Goal: Information Seeking & Learning: Learn about a topic

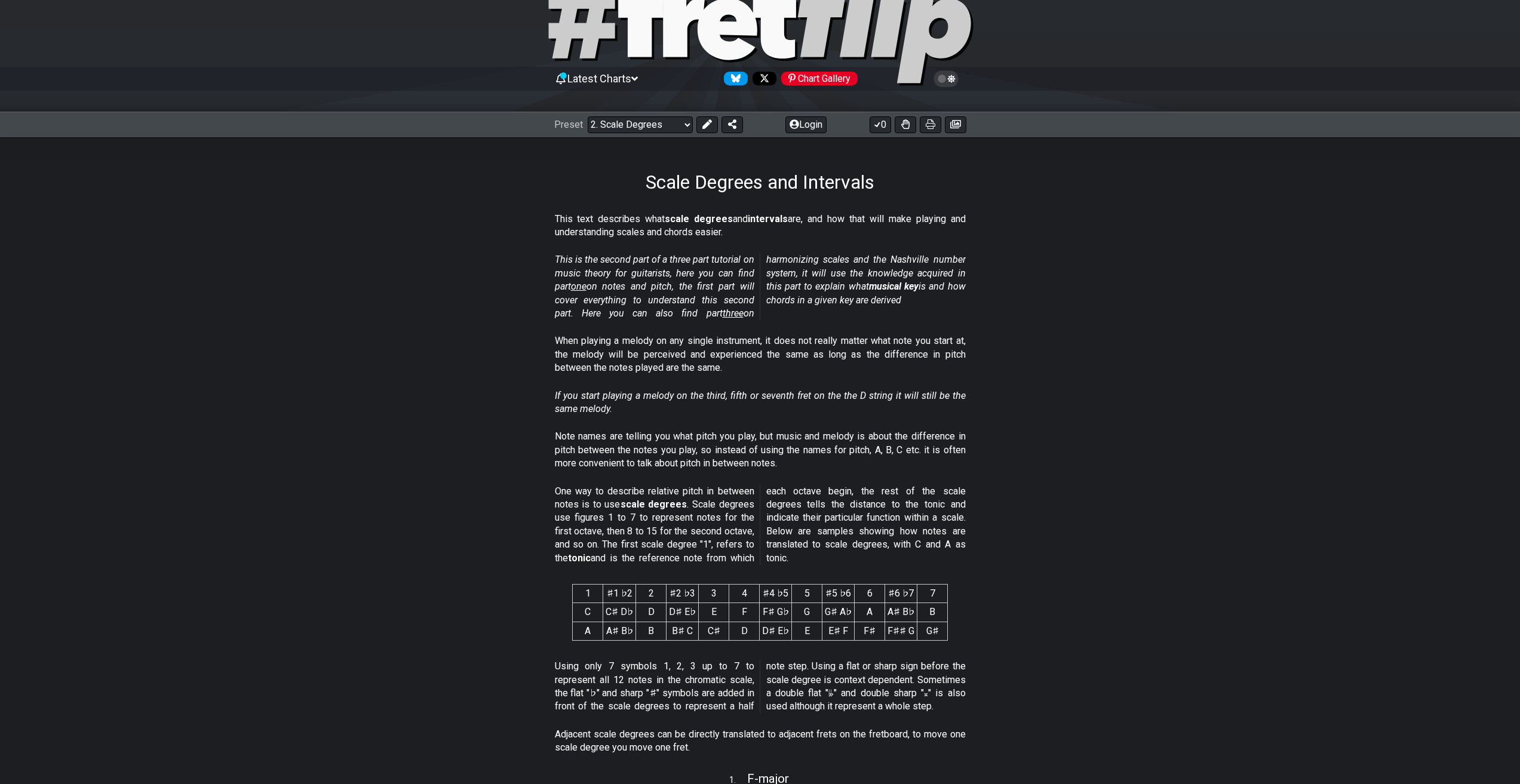
scroll to position [60, 0]
drag, startPoint x: 588, startPoint y: 286, endPoint x: 593, endPoint y: 285, distance: 5.1
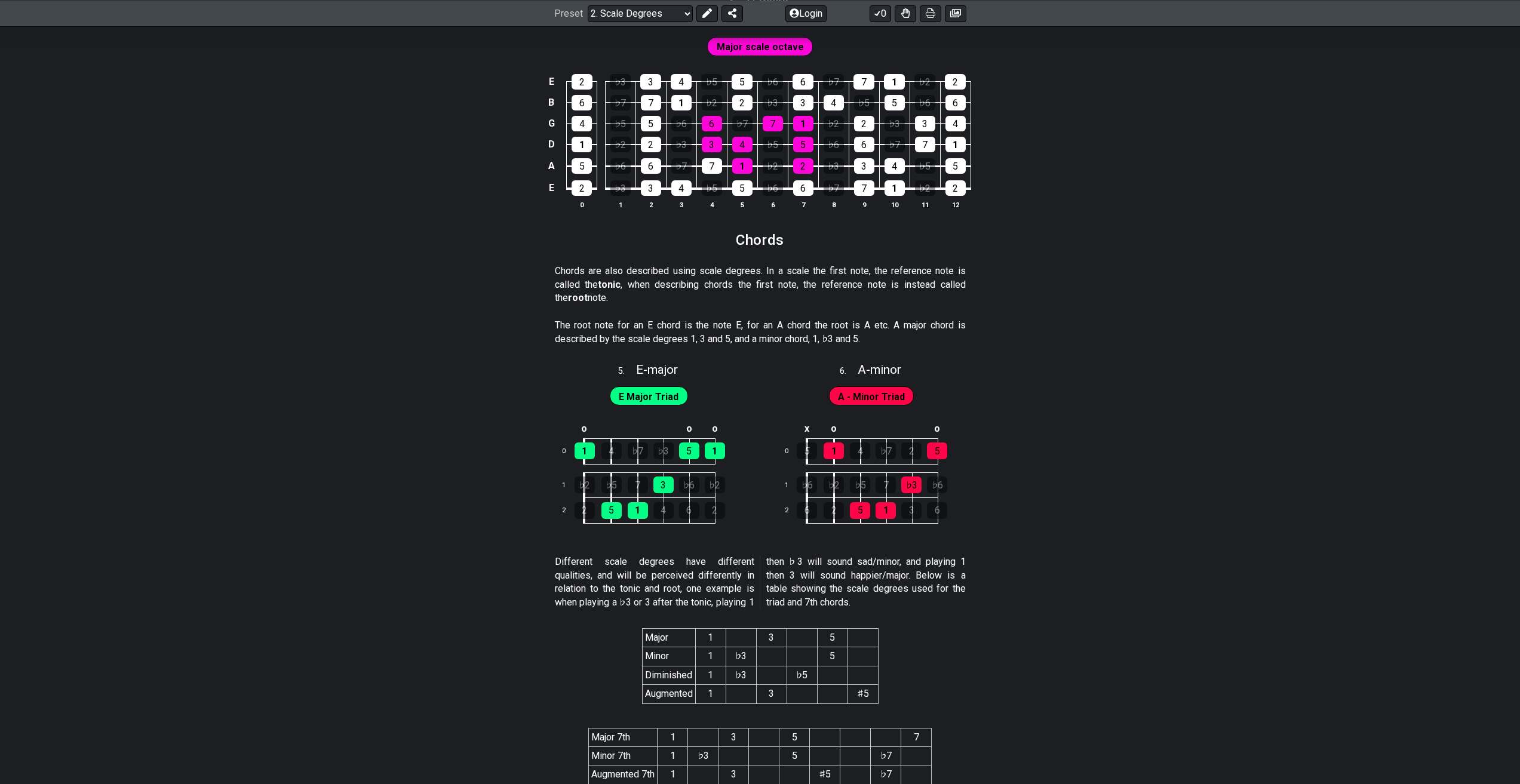
scroll to position [1777, 0]
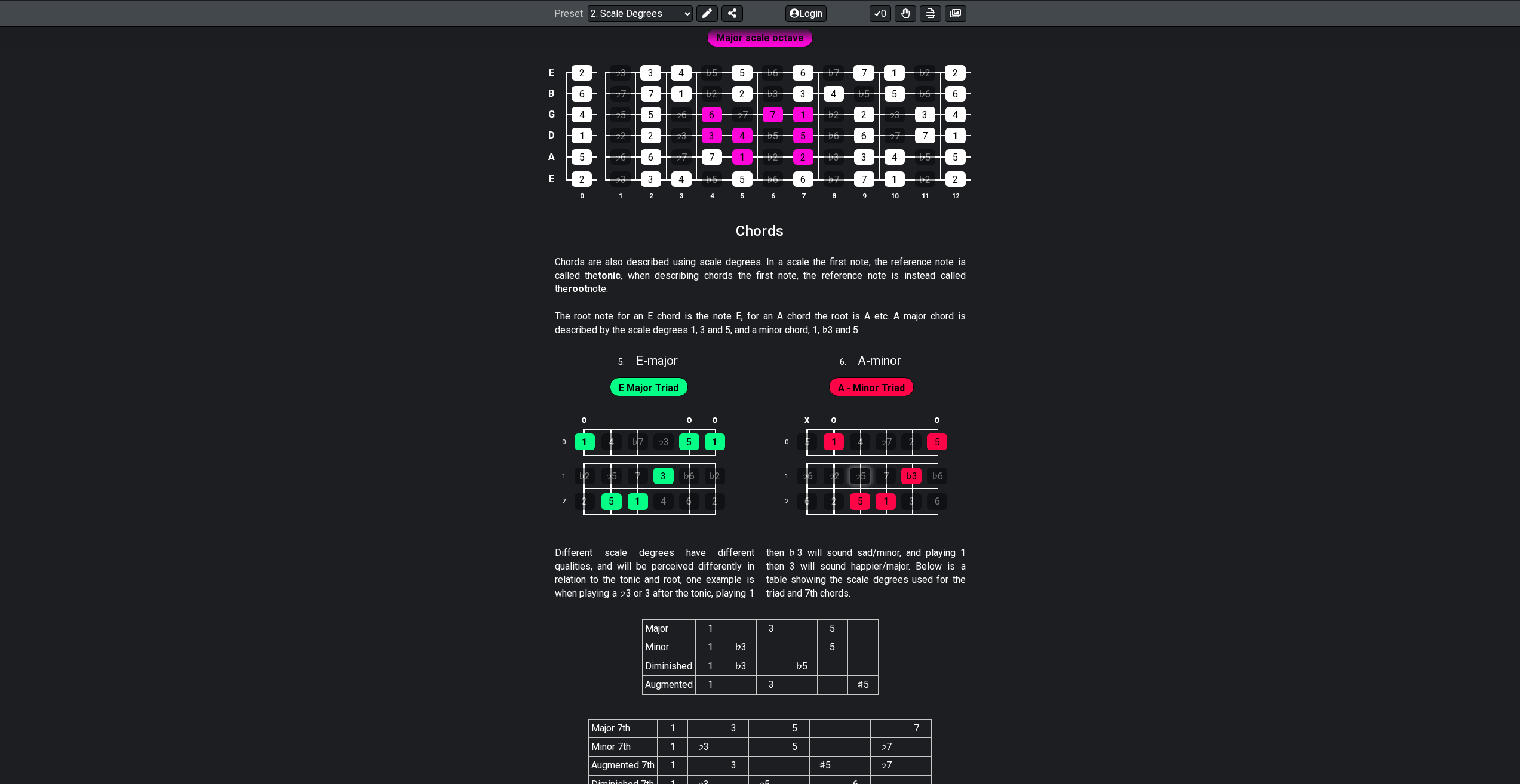
click at [862, 473] on div "♭5" at bounding box center [860, 476] width 21 height 17
click at [857, 506] on div "5" at bounding box center [860, 501] width 21 height 17
drag, startPoint x: 856, startPoint y: 464, endPoint x: 857, endPoint y: 471, distance: 7.1
click at [856, 466] on td "♭2" at bounding box center [847, 476] width 27 height 26
drag, startPoint x: 857, startPoint y: 471, endPoint x: 859, endPoint y: 489, distance: 18.1
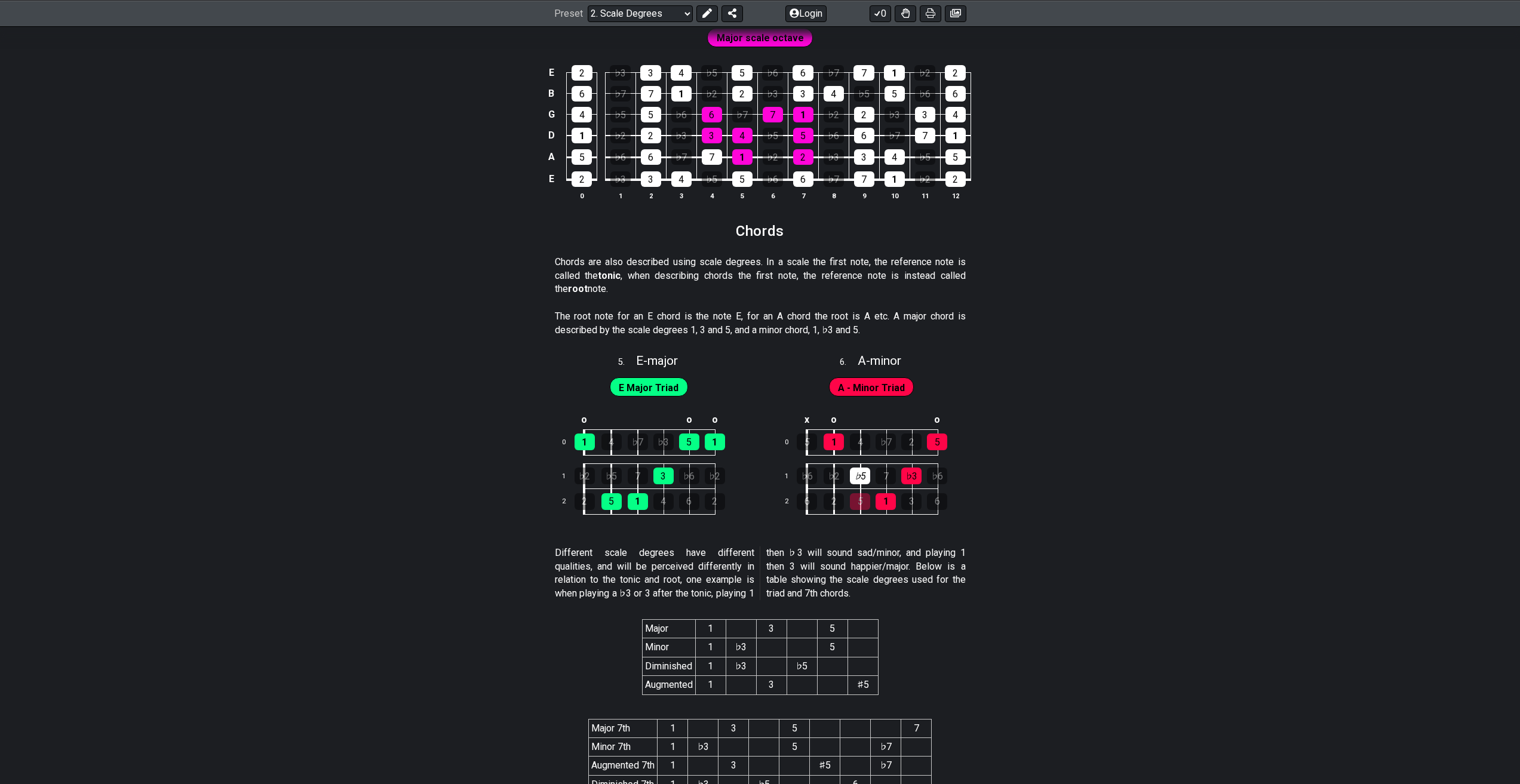
click at [857, 474] on div "♭5" at bounding box center [860, 476] width 21 height 17
click at [861, 495] on div "5" at bounding box center [860, 501] width 21 height 17
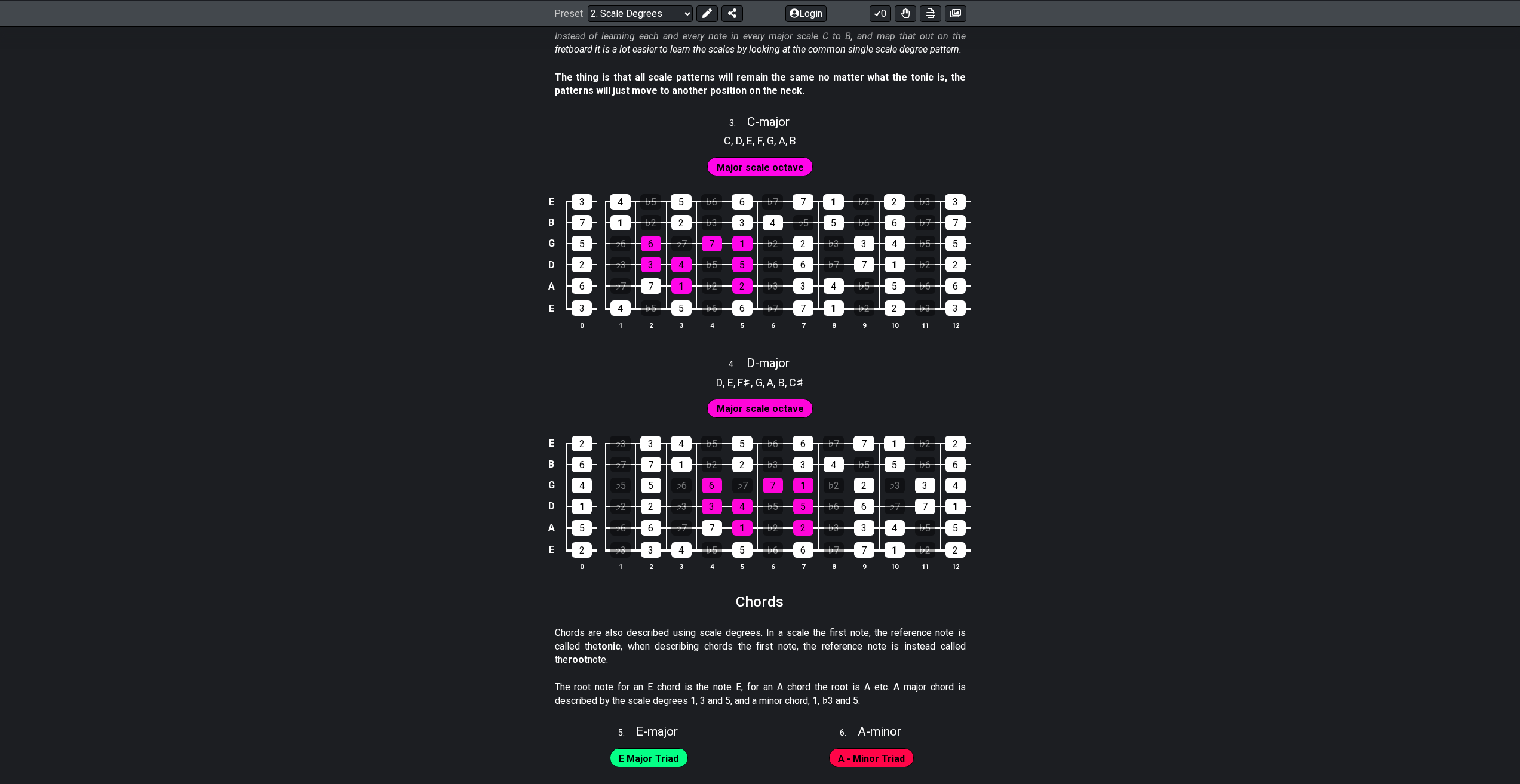
scroll to position [1419, 0]
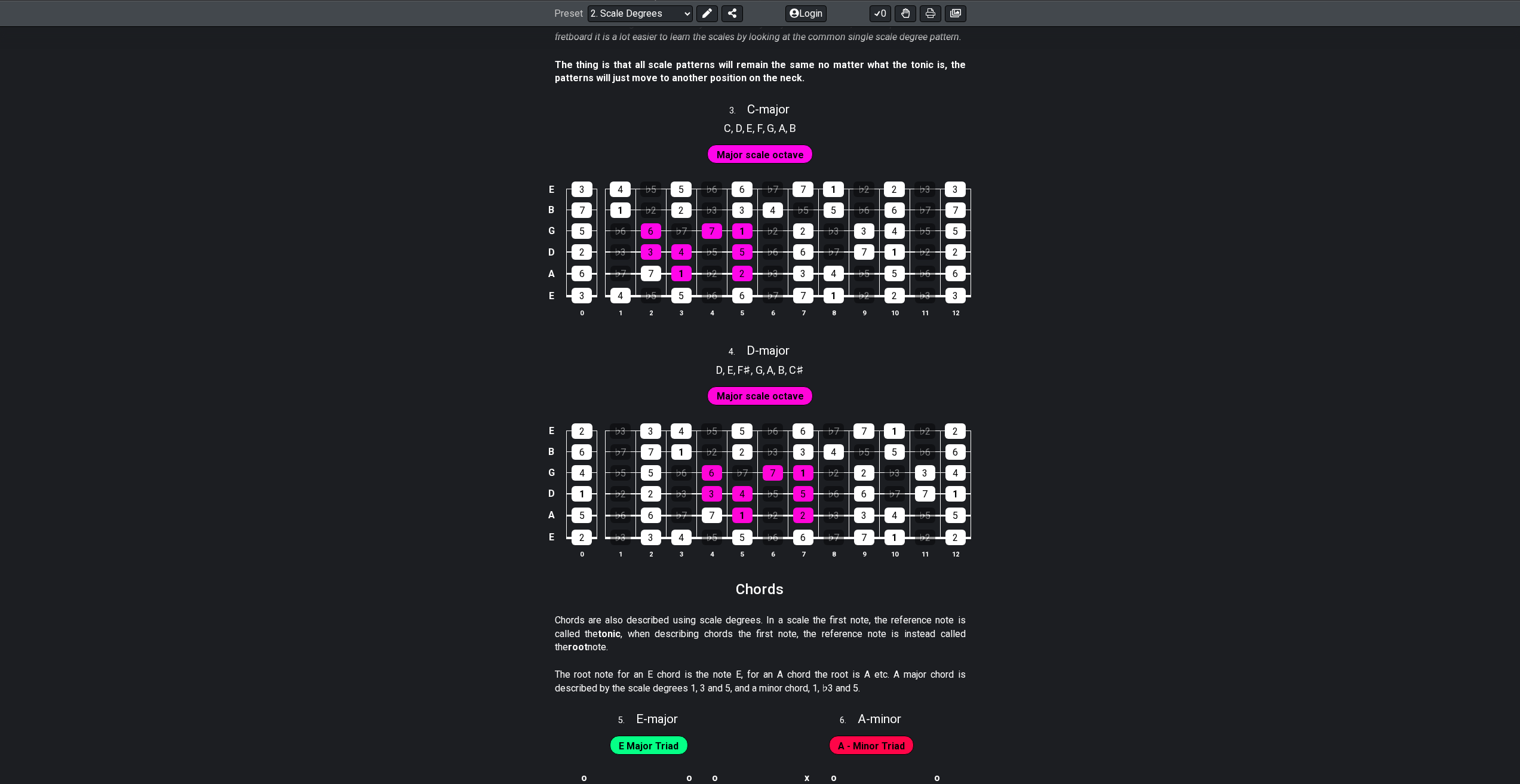
click at [748, 390] on span "Major scale octave" at bounding box center [760, 396] width 87 height 18
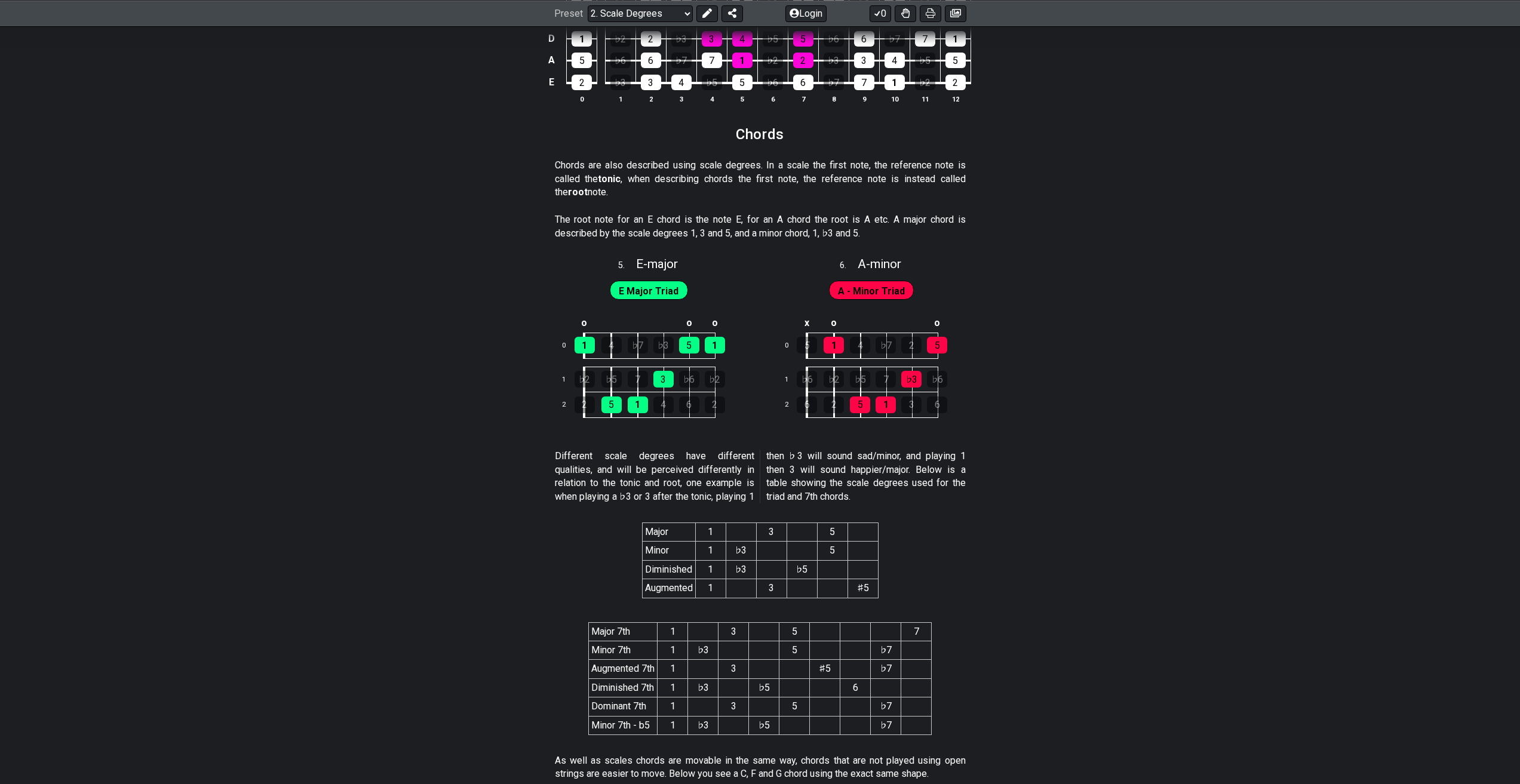
scroll to position [1896, 0]
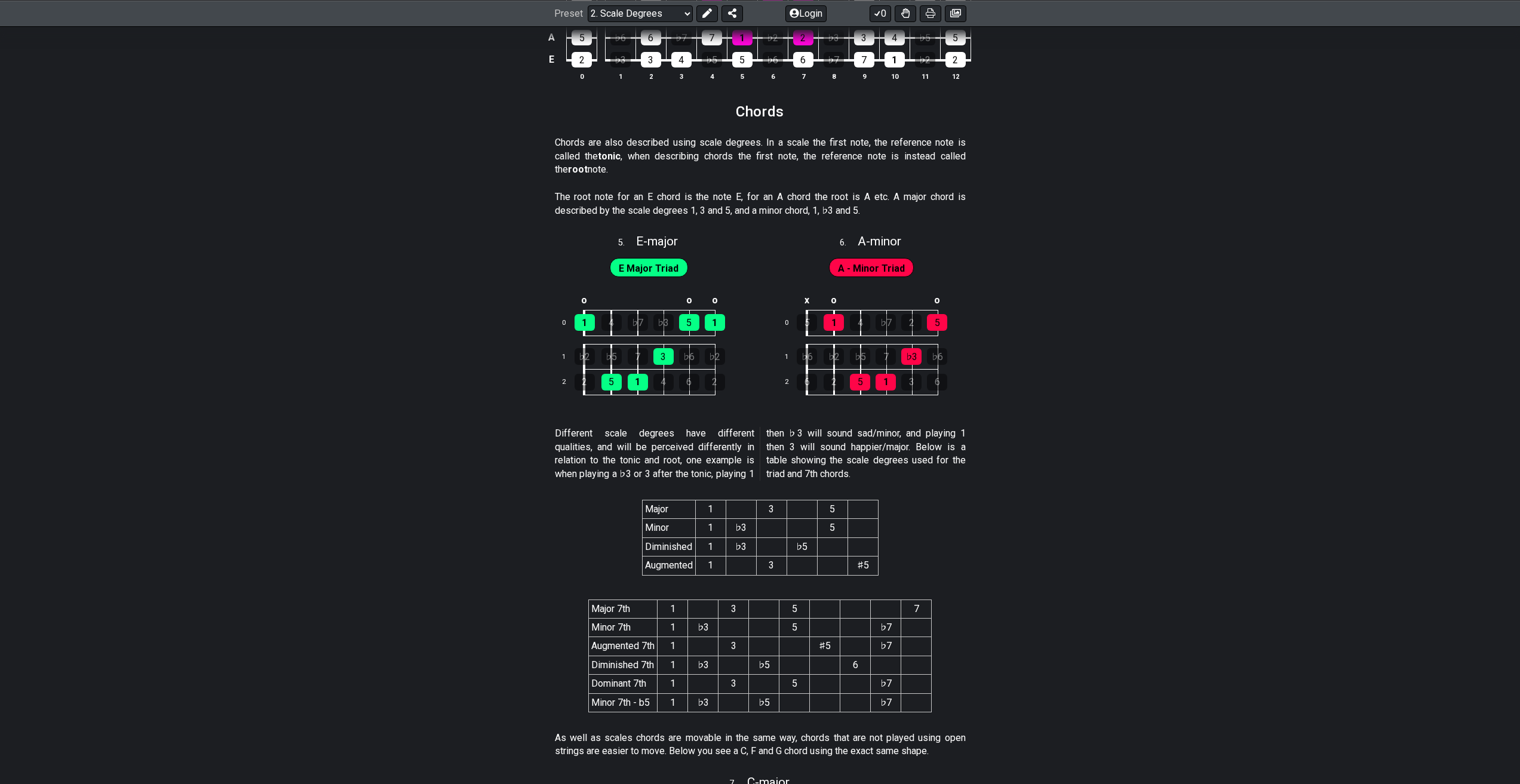
drag, startPoint x: 394, startPoint y: 466, endPoint x: 384, endPoint y: 463, distance: 10.4
click at [386, 463] on section "Different scale degrees have different qualities, and will be perceived differe…" at bounding box center [760, 456] width 1520 height 68
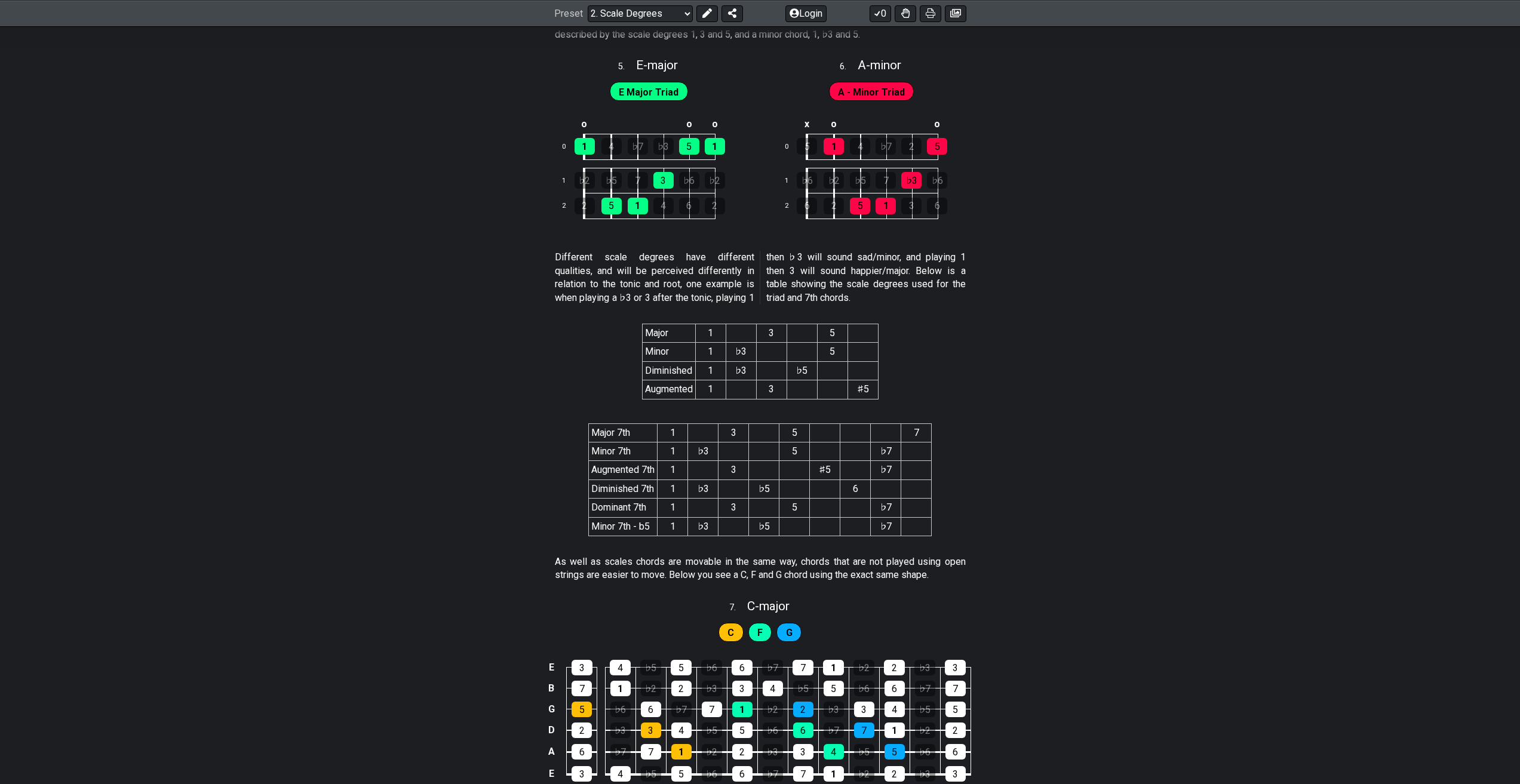
scroll to position [2016, 0]
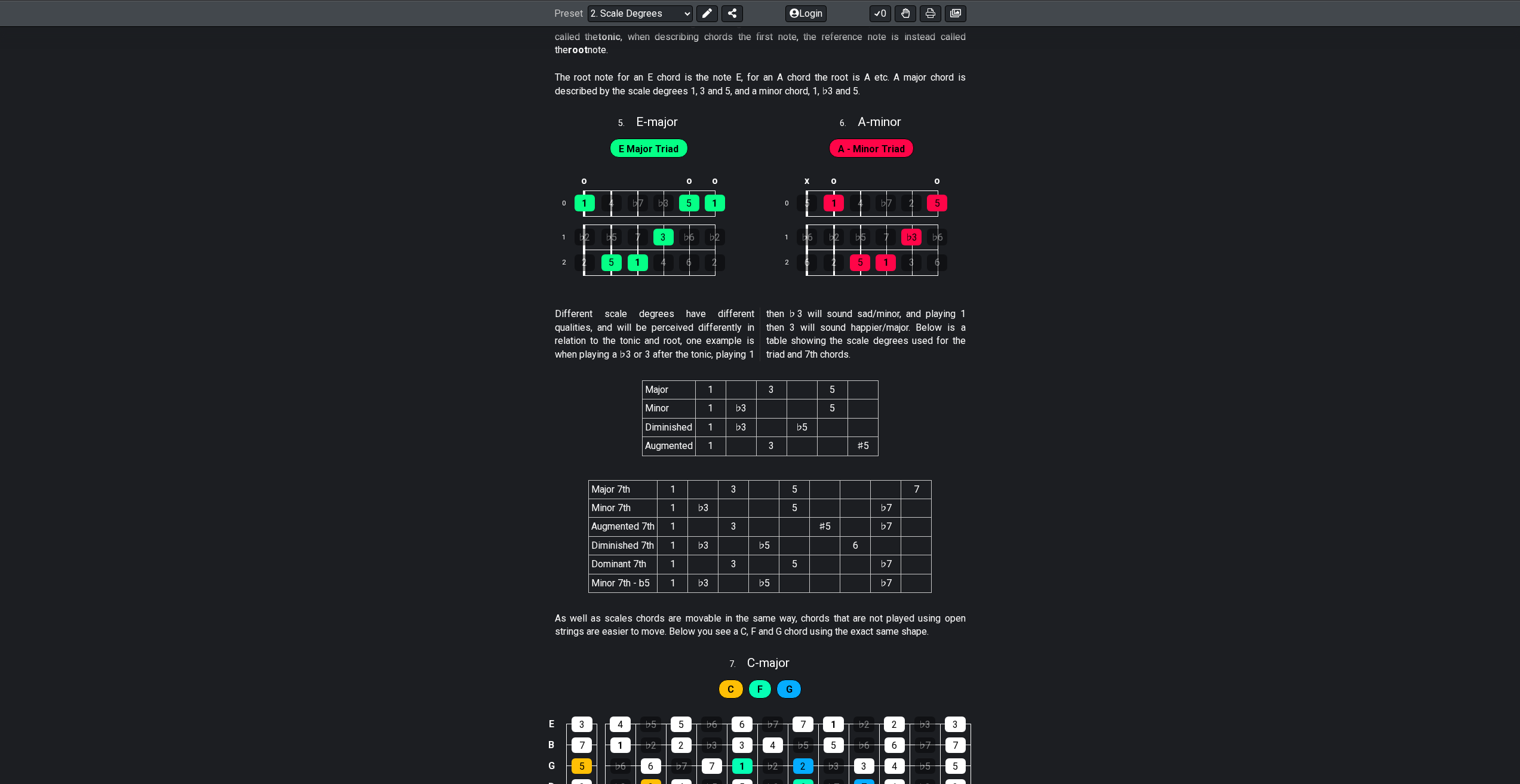
drag, startPoint x: 706, startPoint y: 387, endPoint x: 714, endPoint y: 446, distance: 59.5
click at [714, 446] on table "Major 1 3 5 Minor 1 ♭3 5 Diminished 1 ♭3 ♭5 Augmented 1 3 ♯5" at bounding box center [760, 418] width 237 height 76
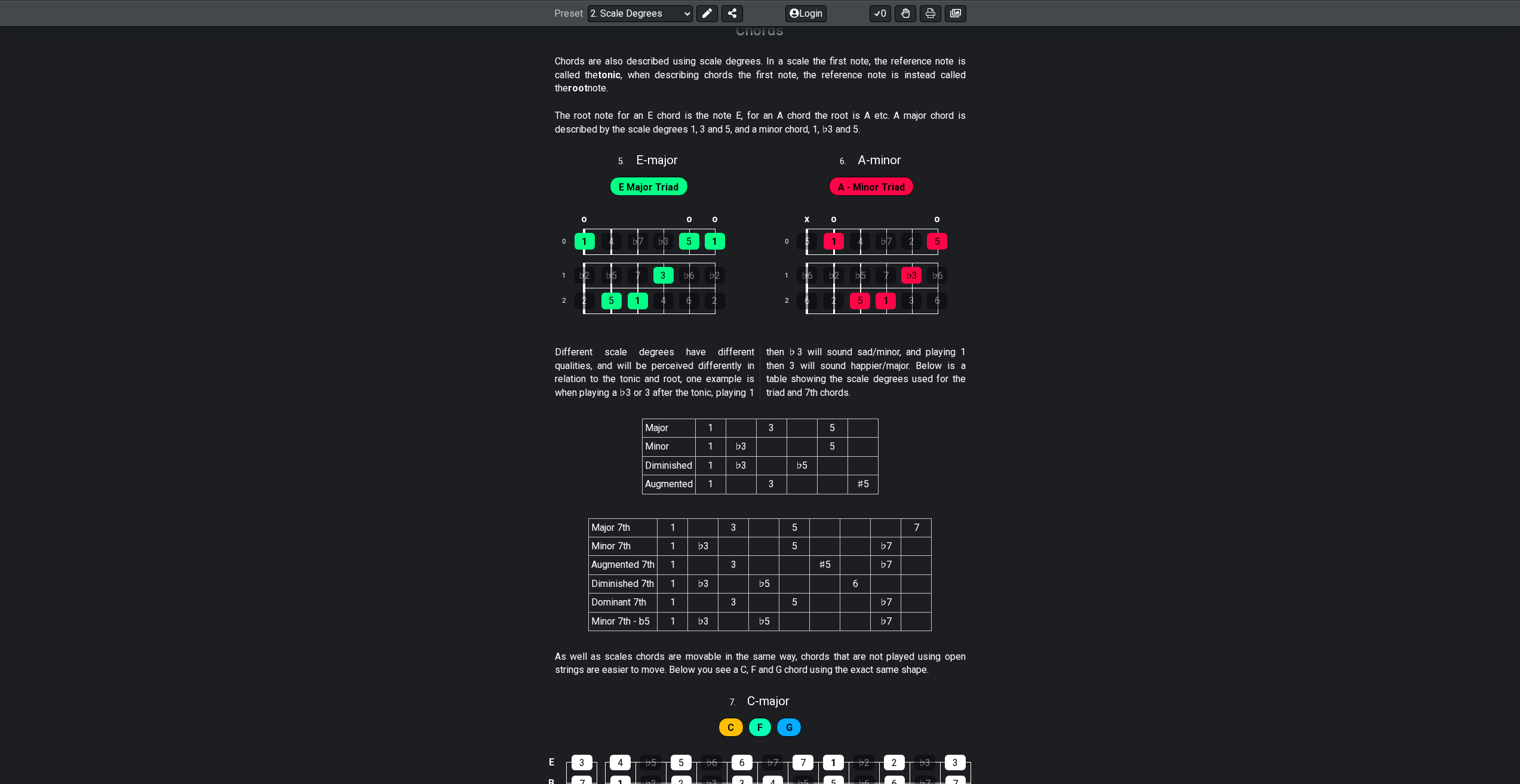
scroll to position [1956, 0]
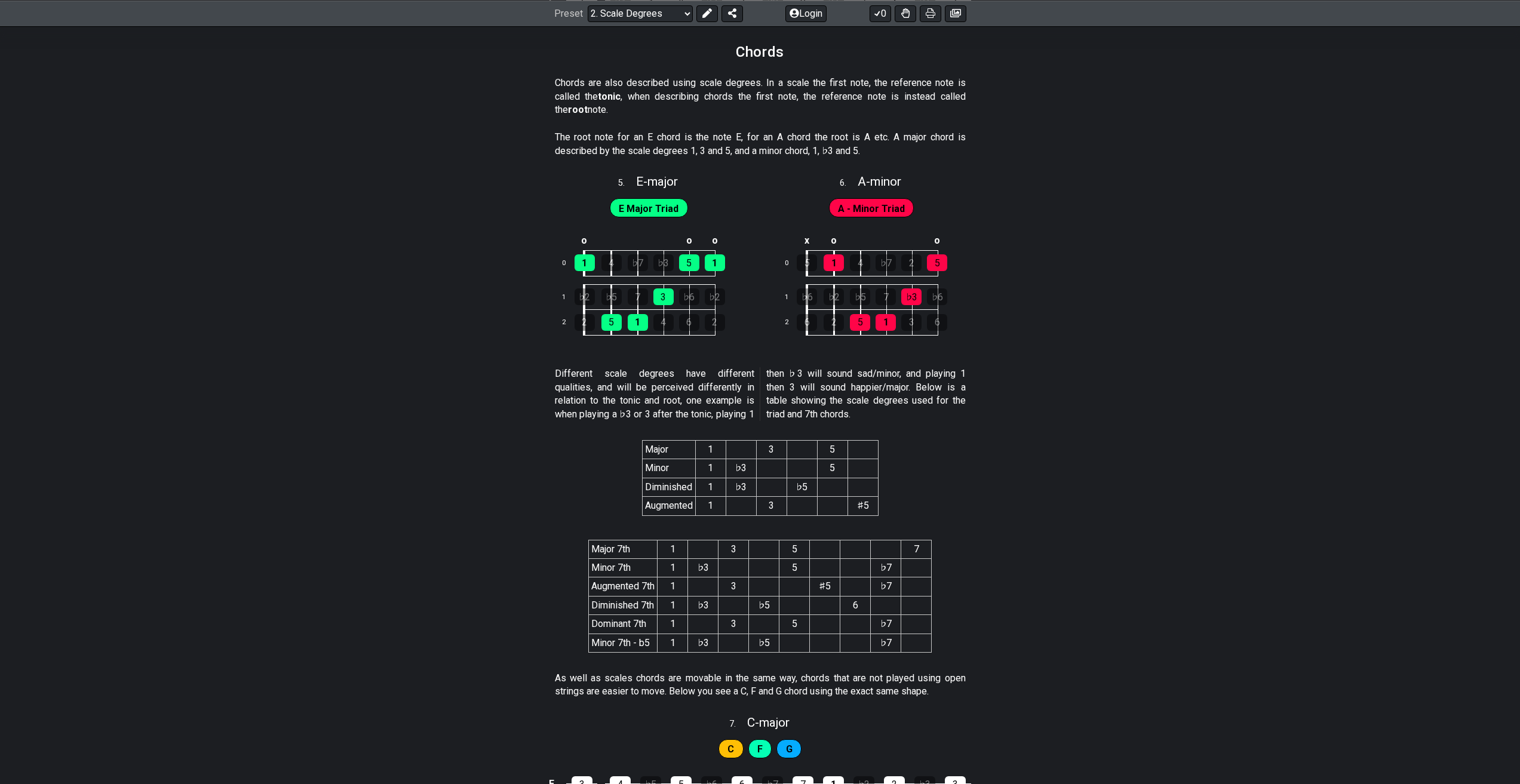
click at [714, 450] on th "1" at bounding box center [711, 449] width 31 height 18
drag, startPoint x: 778, startPoint y: 452, endPoint x: 849, endPoint y: 455, distance: 71.1
click at [778, 452] on th "3" at bounding box center [772, 449] width 31 height 18
click at [849, 455] on th at bounding box center [863, 449] width 31 height 18
click at [437, 463] on section "Major 1 3 5 Minor 1 ♭3 5 Diminished 1 ♭3 ♭5 Augmented 1 3 ♯5" at bounding box center [760, 480] width 1520 height 100
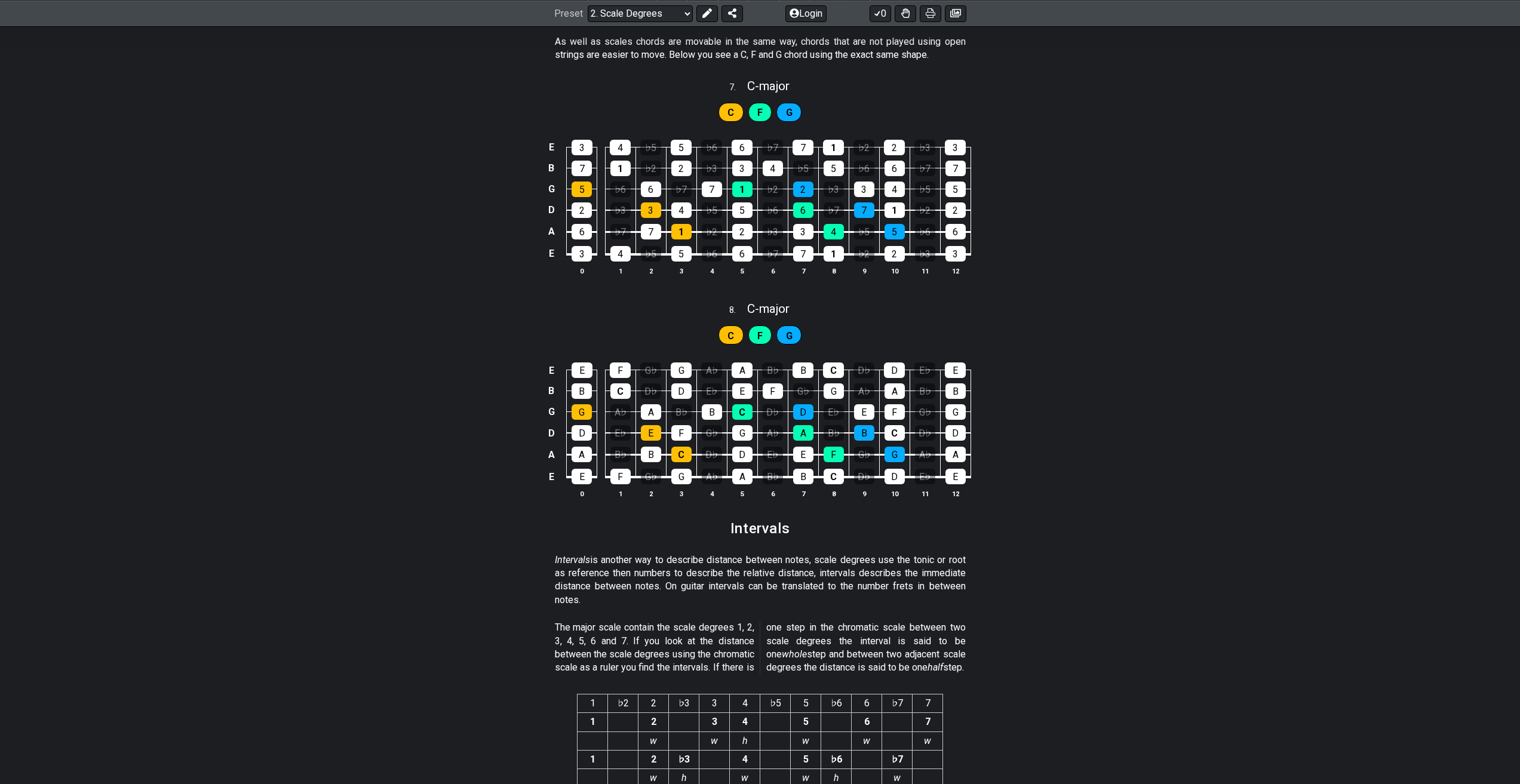
scroll to position [2579, 0]
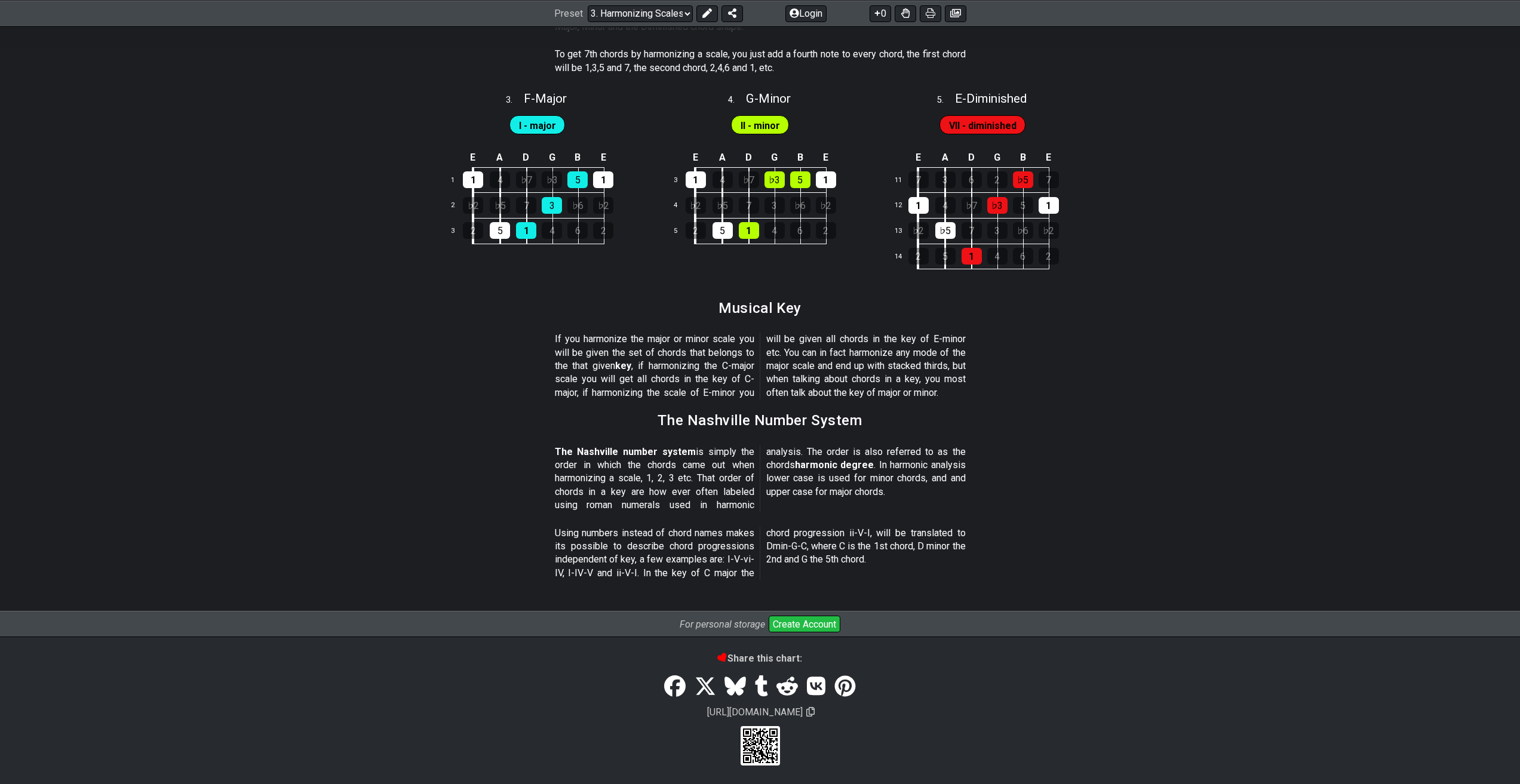
scroll to position [1154, 0]
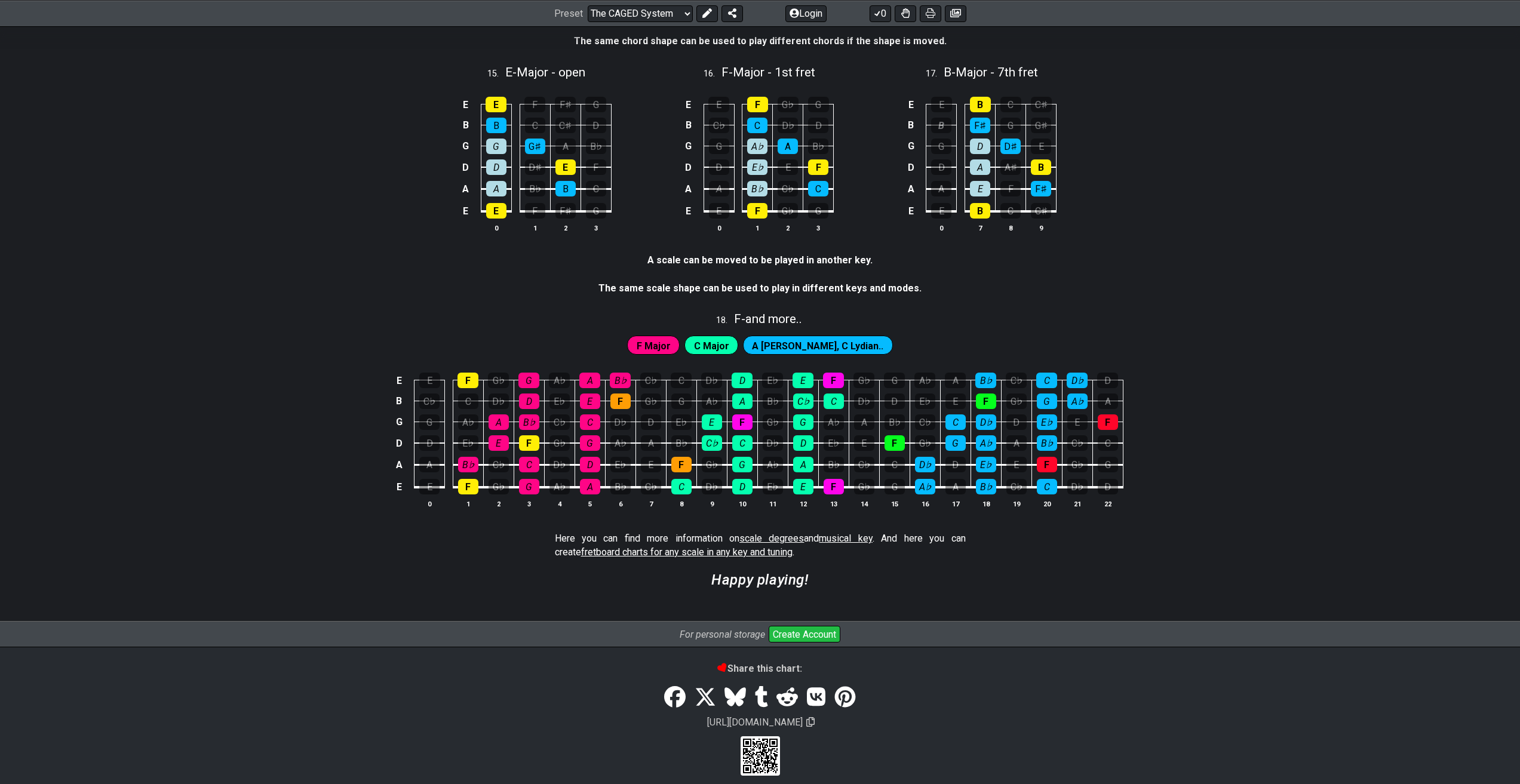
scroll to position [2818, 0]
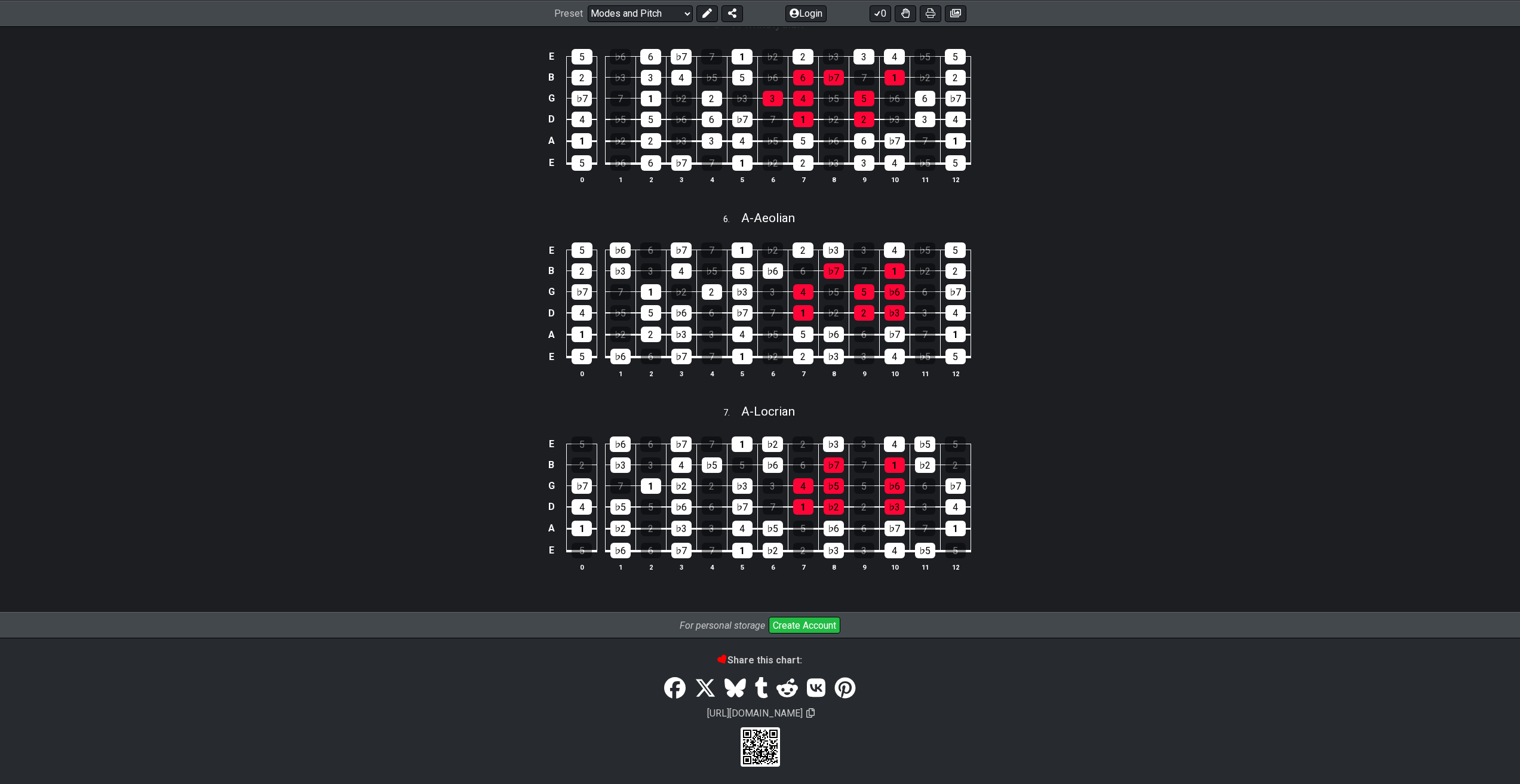
scroll to position [1130, 0]
